Goal: Find specific page/section: Find specific page/section

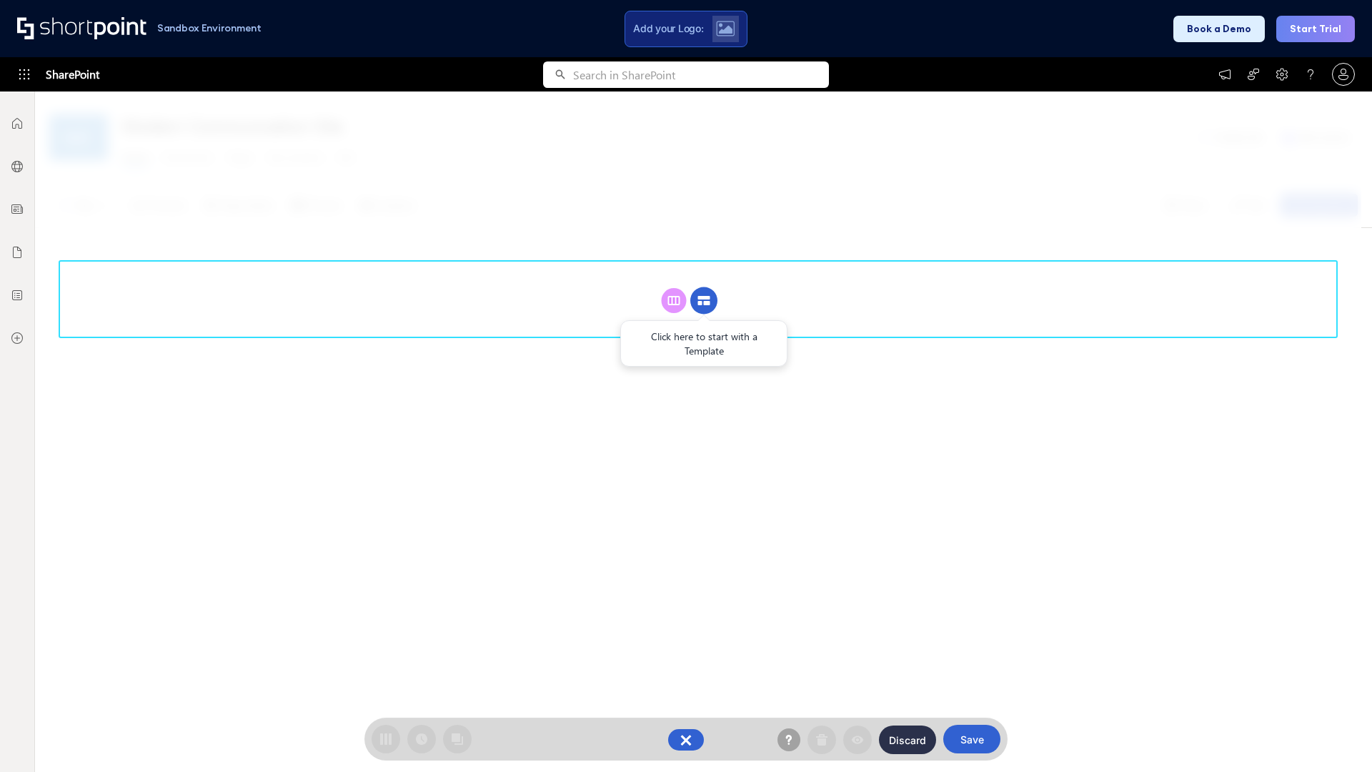
click at [704, 300] on circle at bounding box center [703, 300] width 27 height 27
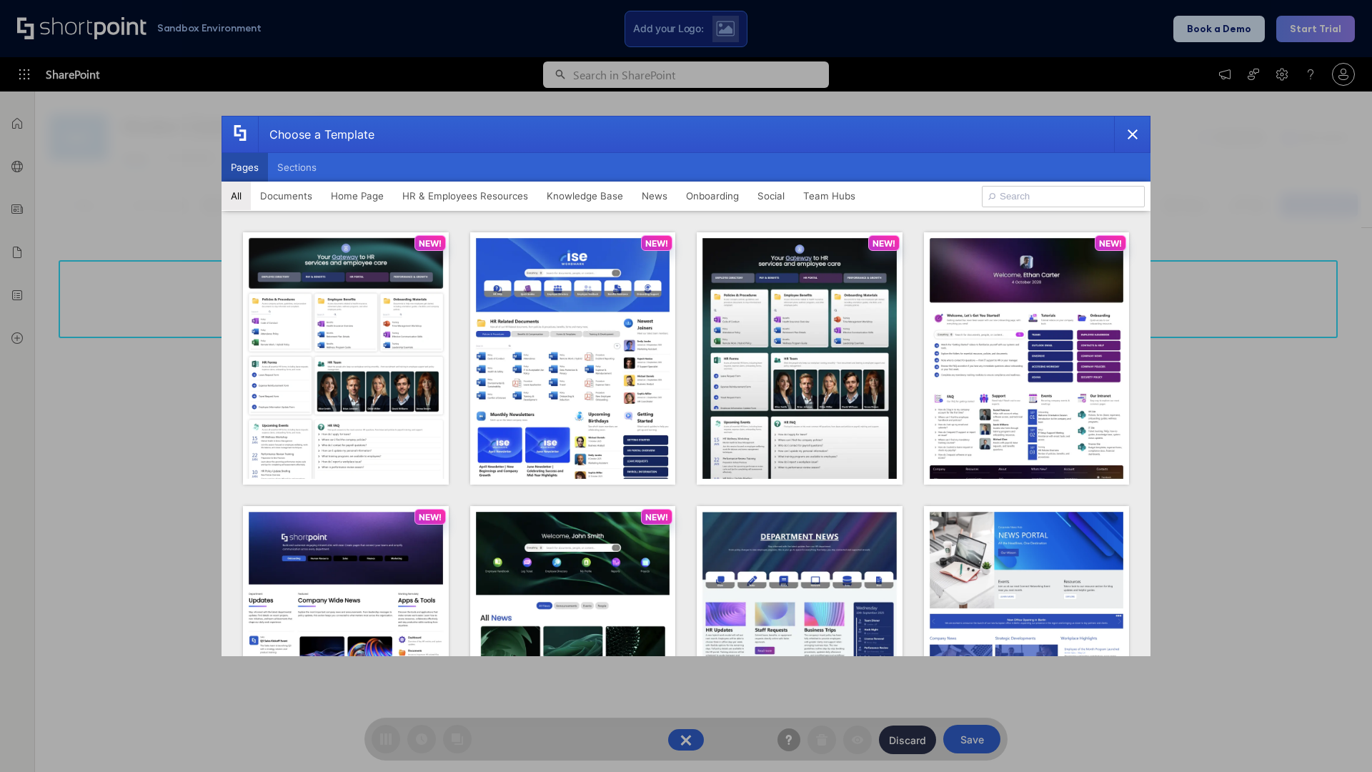
click at [244, 167] on button "Pages" at bounding box center [244, 167] width 46 height 29
type input "Documents 2"
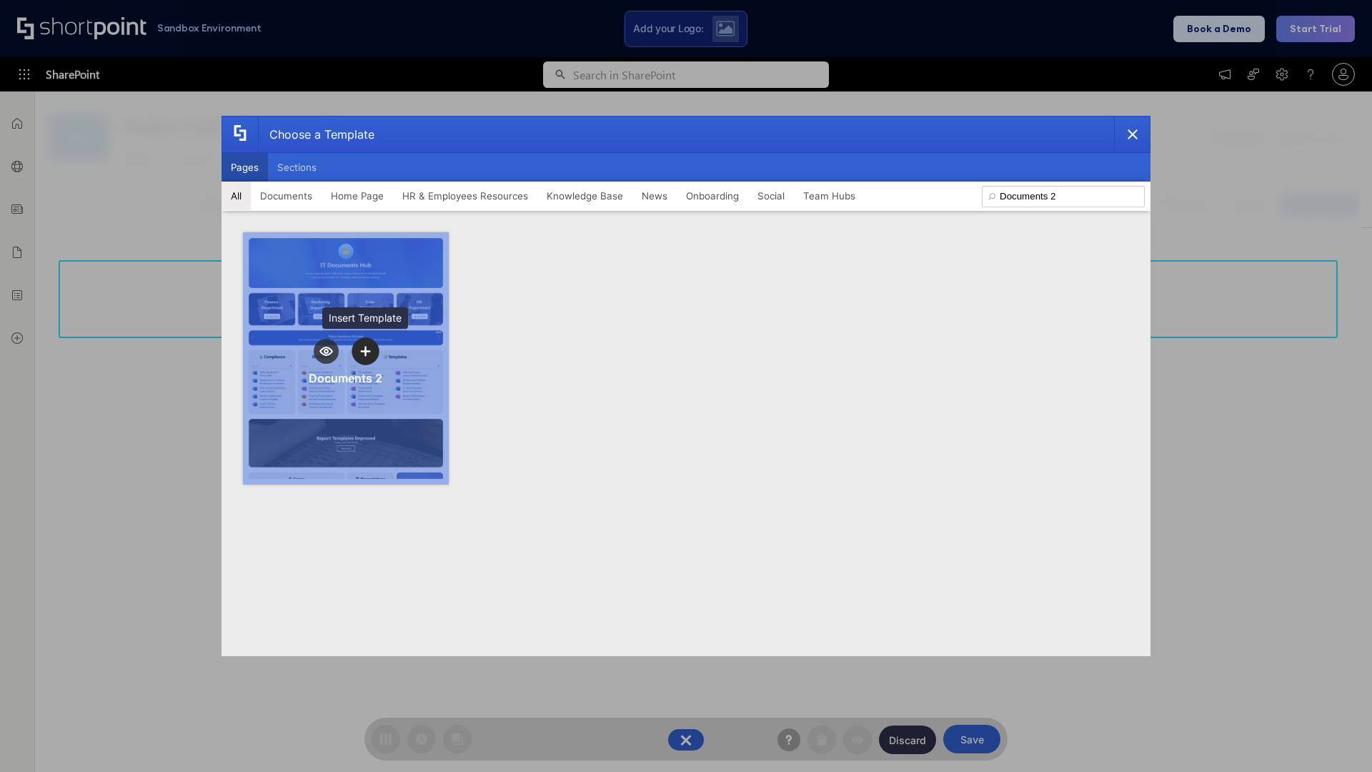
click at [365, 351] on icon "template selector" at bounding box center [365, 351] width 10 height 10
